Goal: Information Seeking & Learning: Learn about a topic

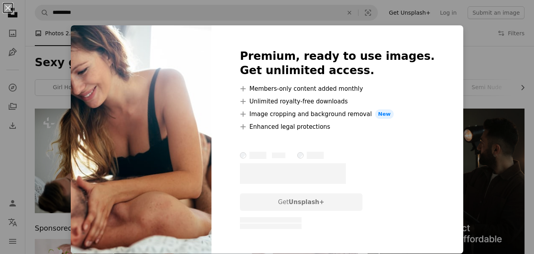
scroll to position [61, 0]
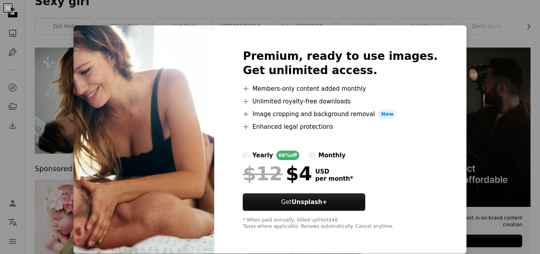
click at [484, 75] on div "An X shape Premium, ready to use images. Get unlimited access. A plus sign Memb…" at bounding box center [270, 127] width 540 height 254
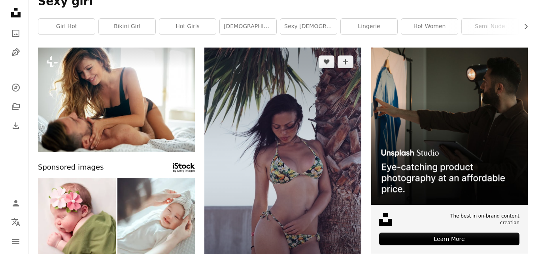
scroll to position [189, 0]
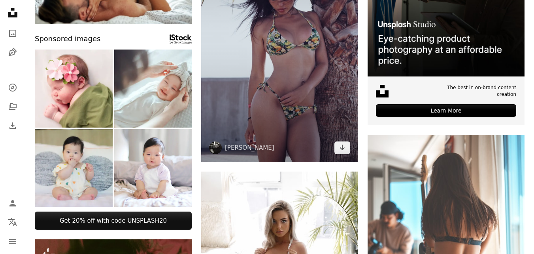
click at [310, 107] on img at bounding box center [279, 40] width 157 height 242
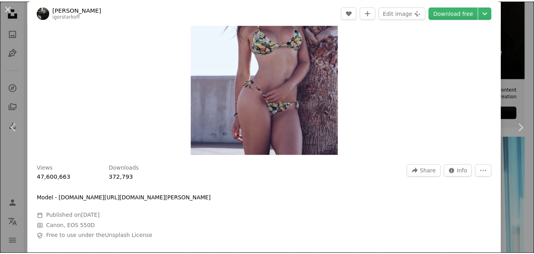
scroll to position [8, 0]
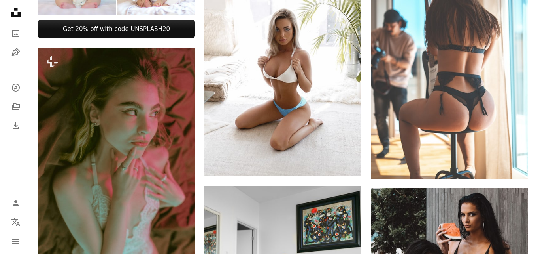
scroll to position [379, 0]
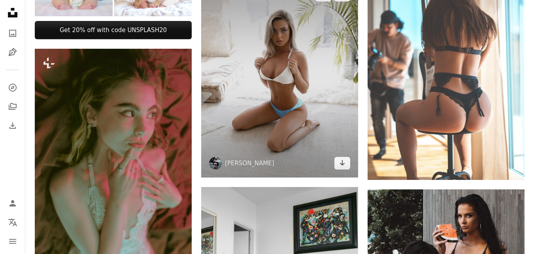
click at [233, 95] on img at bounding box center [279, 79] width 157 height 196
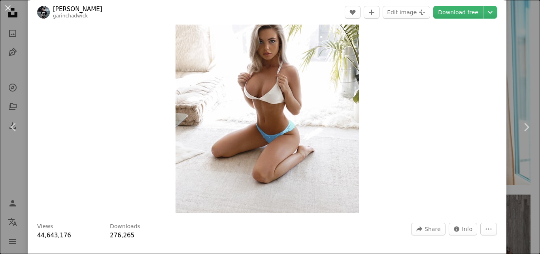
scroll to position [51, 0]
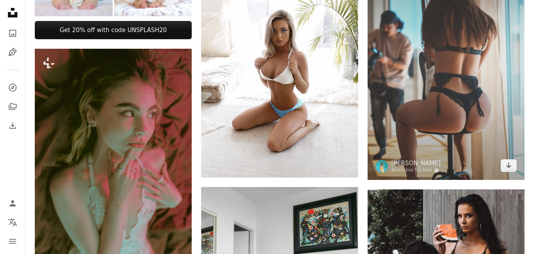
click at [467, 138] on img at bounding box center [446, 62] width 157 height 236
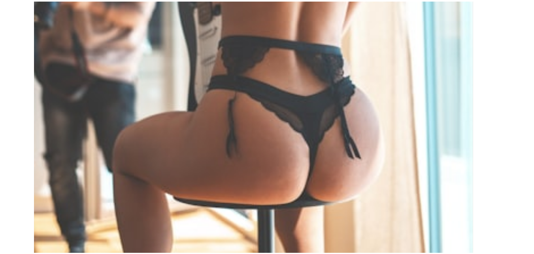
scroll to position [28, 0]
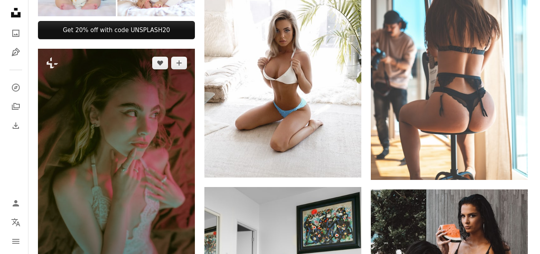
scroll to position [500, 0]
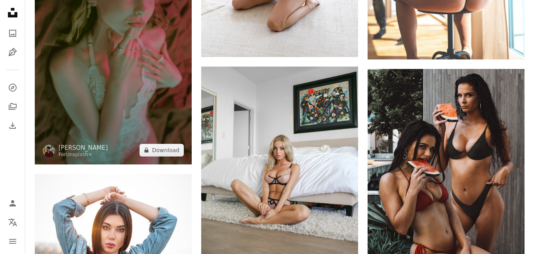
click at [116, 107] on img at bounding box center [113, 46] width 157 height 236
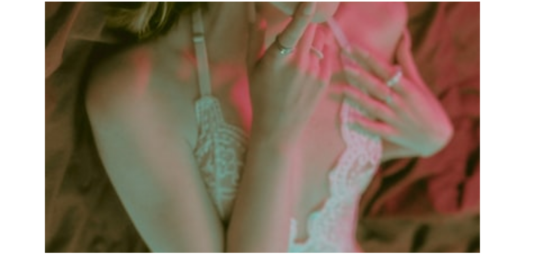
scroll to position [45, 0]
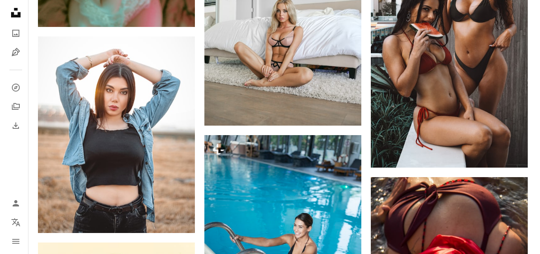
scroll to position [636, 0]
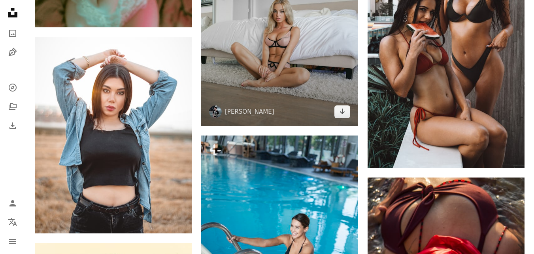
click at [321, 63] on img at bounding box center [279, 28] width 157 height 196
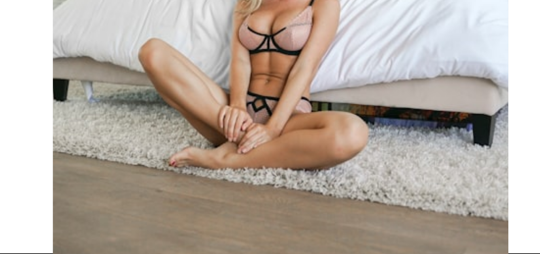
scroll to position [633, 0]
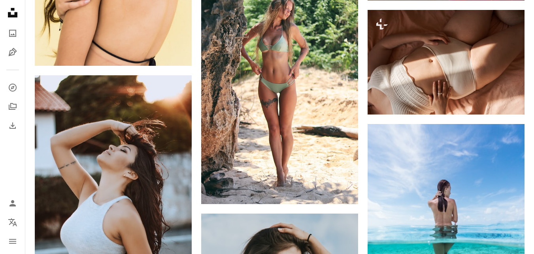
scroll to position [1012, 0]
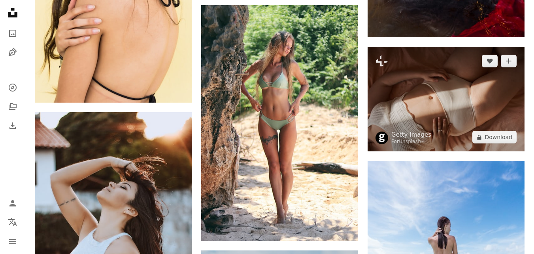
click at [438, 78] on img at bounding box center [446, 99] width 157 height 104
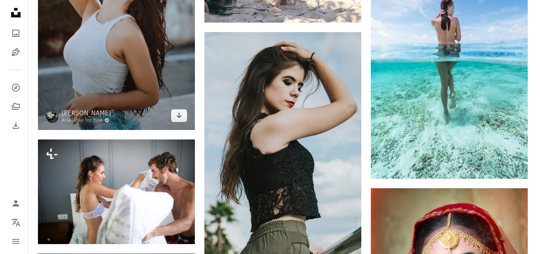
scroll to position [1236, 0]
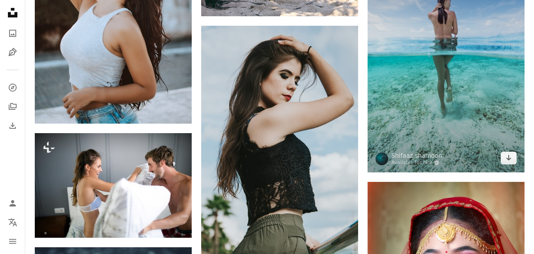
click at [480, 148] on img at bounding box center [446, 54] width 157 height 236
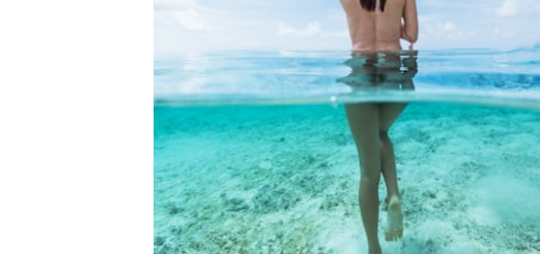
scroll to position [7, 0]
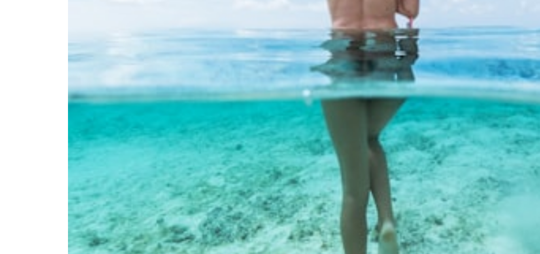
click at [257, 149] on img "Zoom in on this image" at bounding box center [267, 143] width 153 height 230
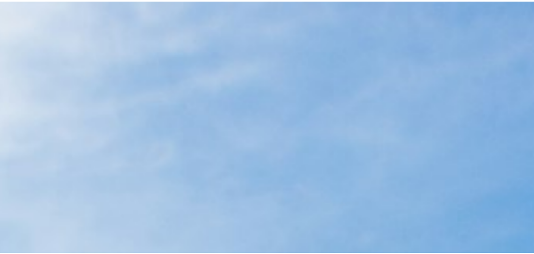
scroll to position [271, 0]
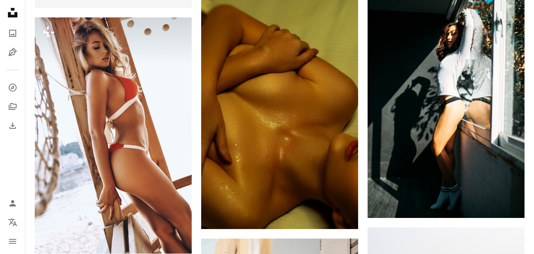
scroll to position [1924, 0]
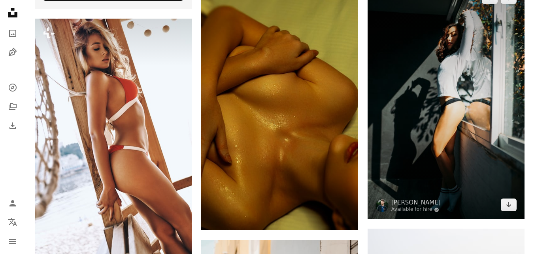
click at [492, 136] on img at bounding box center [446, 101] width 157 height 236
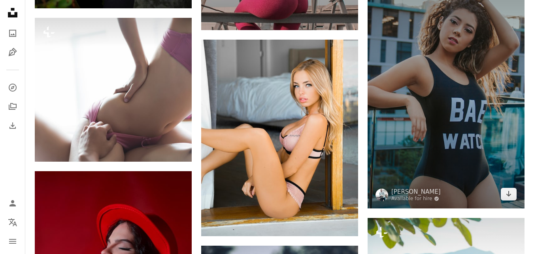
scroll to position [2581, 0]
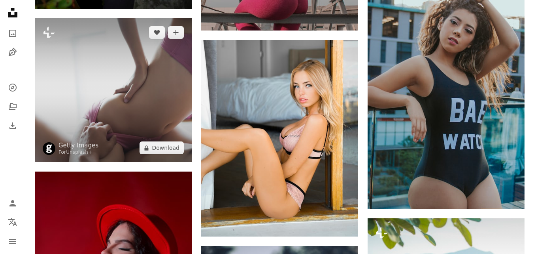
click at [162, 92] on img at bounding box center [113, 90] width 157 height 144
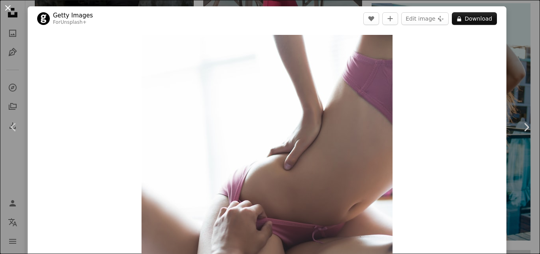
click at [3, 7] on button "An X shape" at bounding box center [7, 7] width 9 height 9
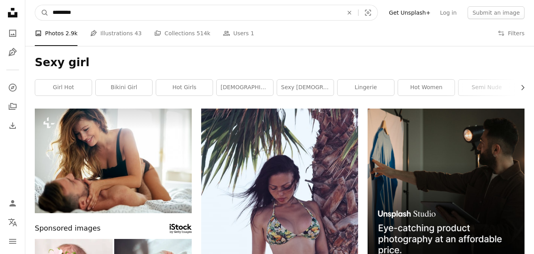
click at [168, 12] on input "*********" at bounding box center [195, 12] width 292 height 15
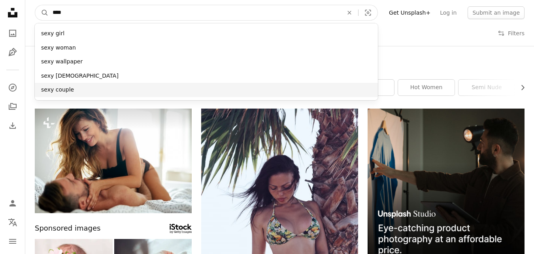
type input "****"
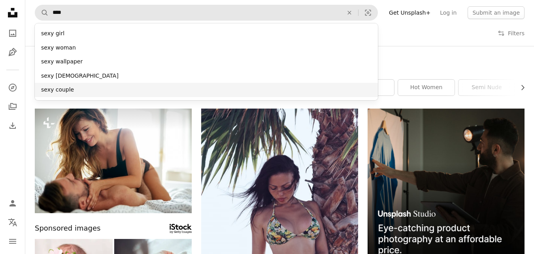
click at [120, 88] on div "sexy couple" at bounding box center [206, 90] width 343 height 14
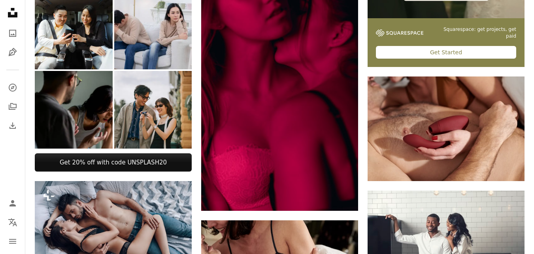
scroll to position [251, 0]
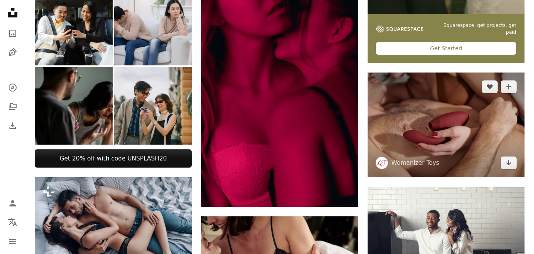
click at [398, 146] on img at bounding box center [446, 124] width 157 height 104
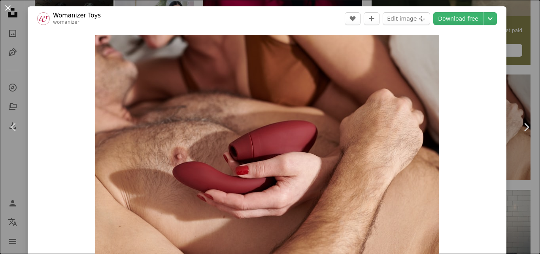
click at [3, 6] on button "An X shape" at bounding box center [7, 7] width 9 height 9
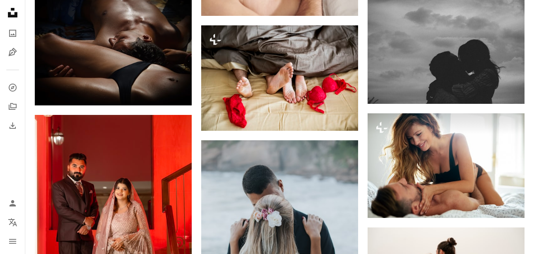
scroll to position [555, 0]
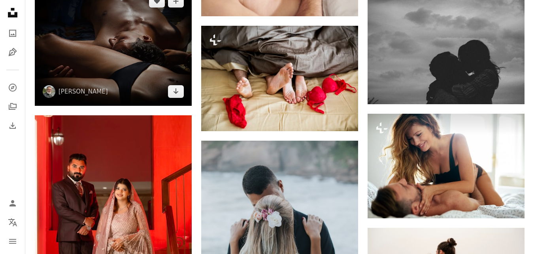
click at [144, 83] on img at bounding box center [113, 46] width 157 height 118
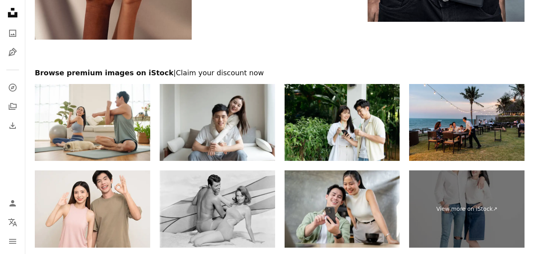
scroll to position [1274, 0]
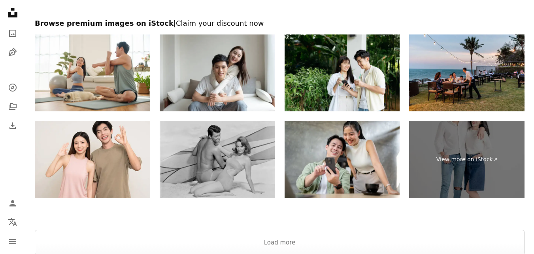
click at [235, 182] on img at bounding box center [217, 159] width 115 height 77
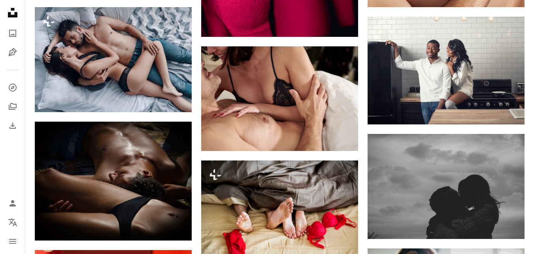
scroll to position [0, 0]
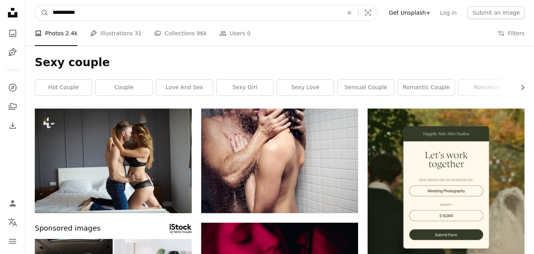
click at [88, 18] on input "**********" at bounding box center [195, 12] width 292 height 15
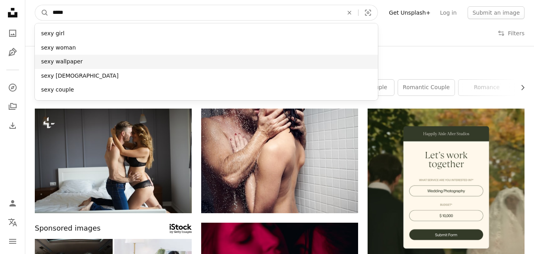
type input "****"
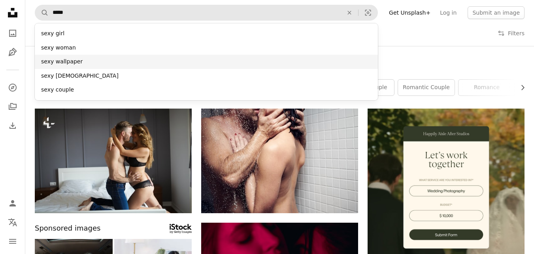
click at [75, 56] on div "sexy wallpaper" at bounding box center [206, 62] width 343 height 14
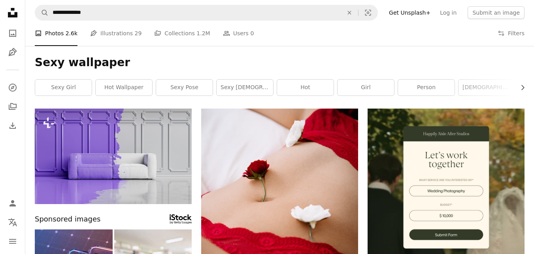
scroll to position [38, 0]
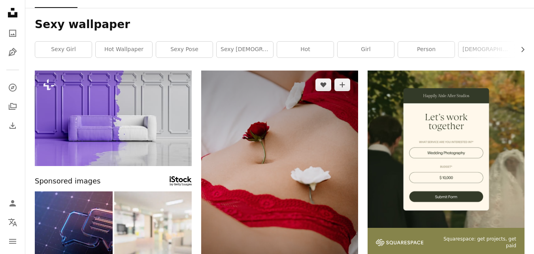
click at [303, 144] on img at bounding box center [279, 188] width 157 height 236
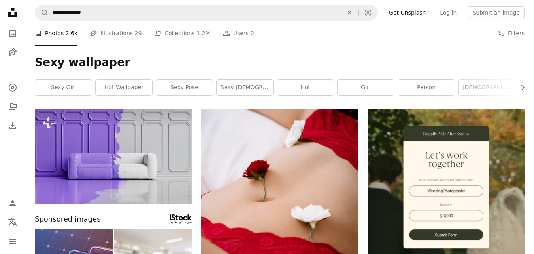
click at [13, 14] on icon "Unsplash logo Unsplash Home" at bounding box center [13, 13] width 16 height 16
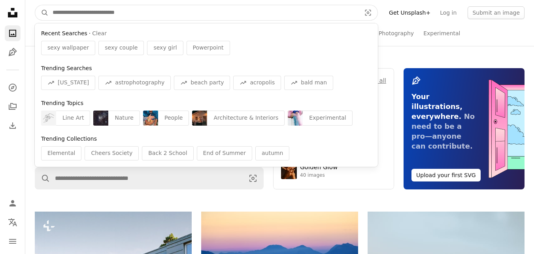
click at [131, 13] on input "Find visuals sitewide" at bounding box center [204, 12] width 310 height 15
click at [94, 32] on button "Clear" at bounding box center [99, 34] width 15 height 8
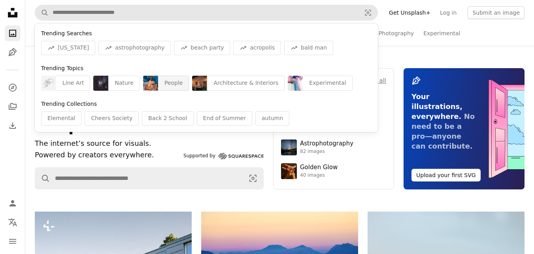
click at [158, 84] on div "People" at bounding box center [173, 83] width 31 height 15
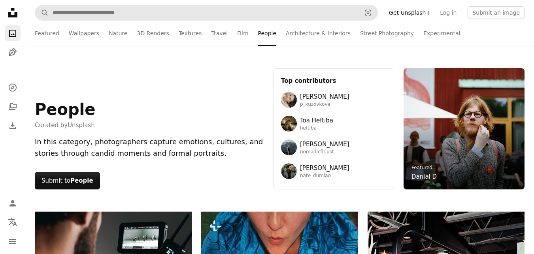
scroll to position [0, 0]
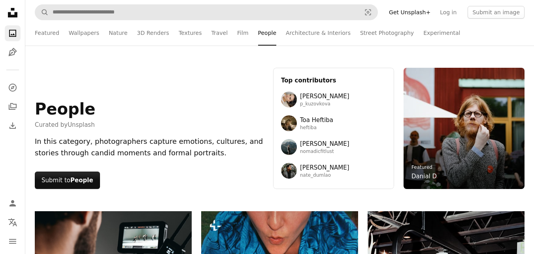
click at [10, 8] on icon "Unsplash logo Unsplash Home" at bounding box center [13, 13] width 16 height 16
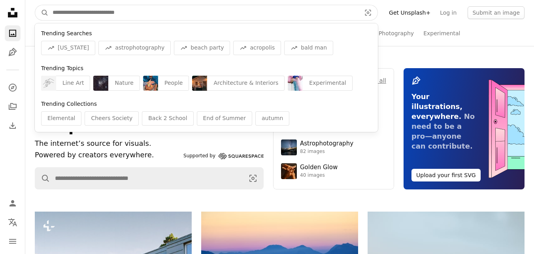
click at [114, 19] on input "Find visuals sitewide" at bounding box center [204, 12] width 310 height 15
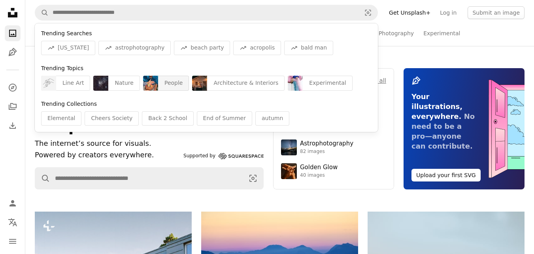
click at [146, 83] on img "Find visuals sitewide" at bounding box center [150, 83] width 15 height 15
click at [146, 83] on div "Unsplash The internet’s source for visuals. Powered by creators everywhere. Sup…" at bounding box center [149, 128] width 229 height 121
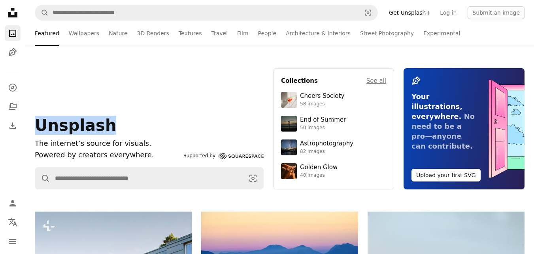
click at [146, 83] on div "Unsplash The internet’s source for visuals. Powered by creators everywhere. Sup…" at bounding box center [149, 128] width 229 height 121
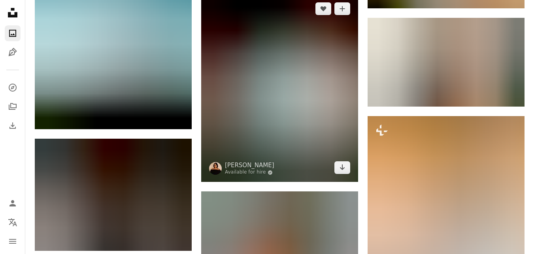
scroll to position [1223, 0]
